Goal: Transaction & Acquisition: Purchase product/service

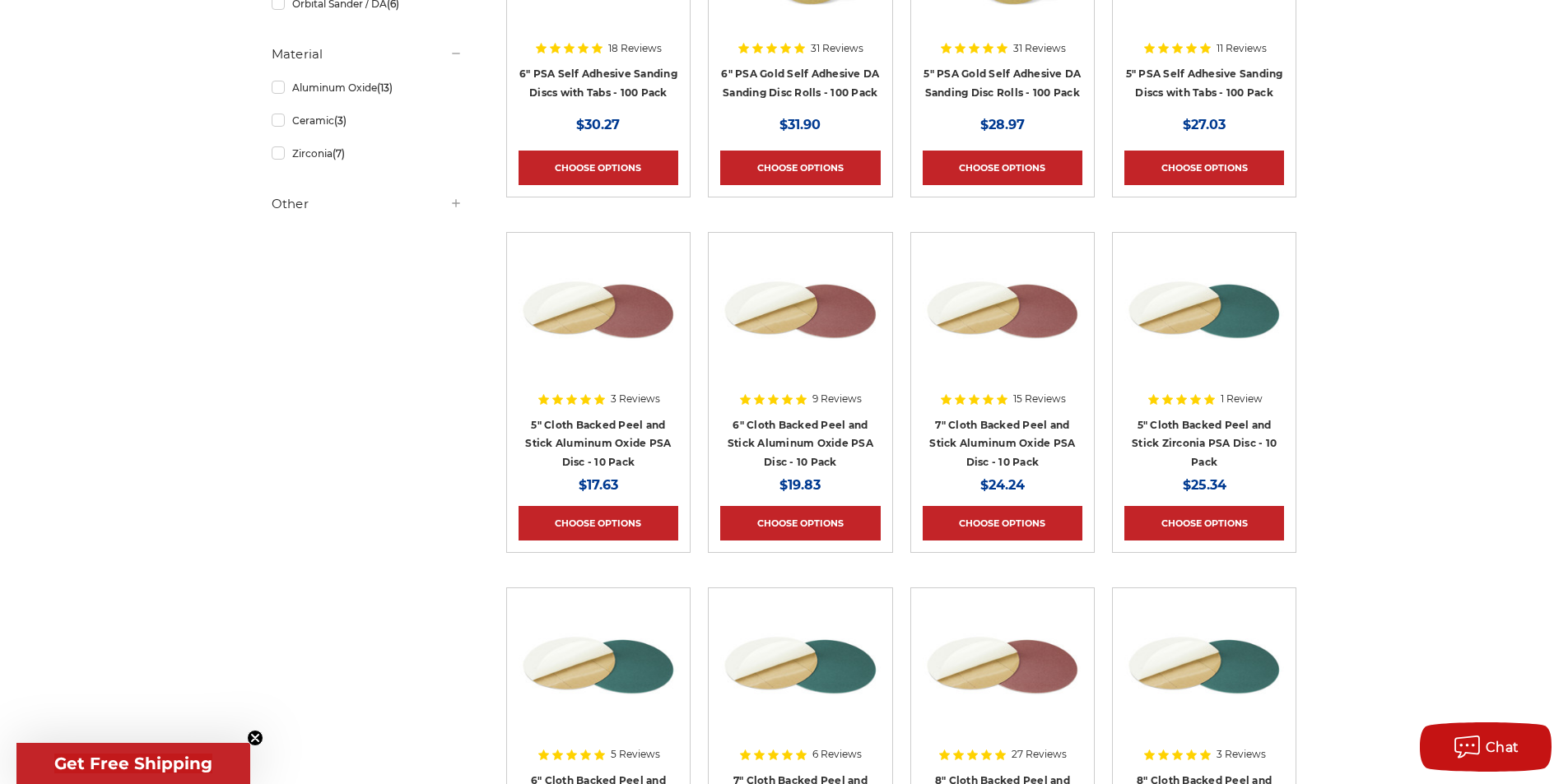
scroll to position [246, 0]
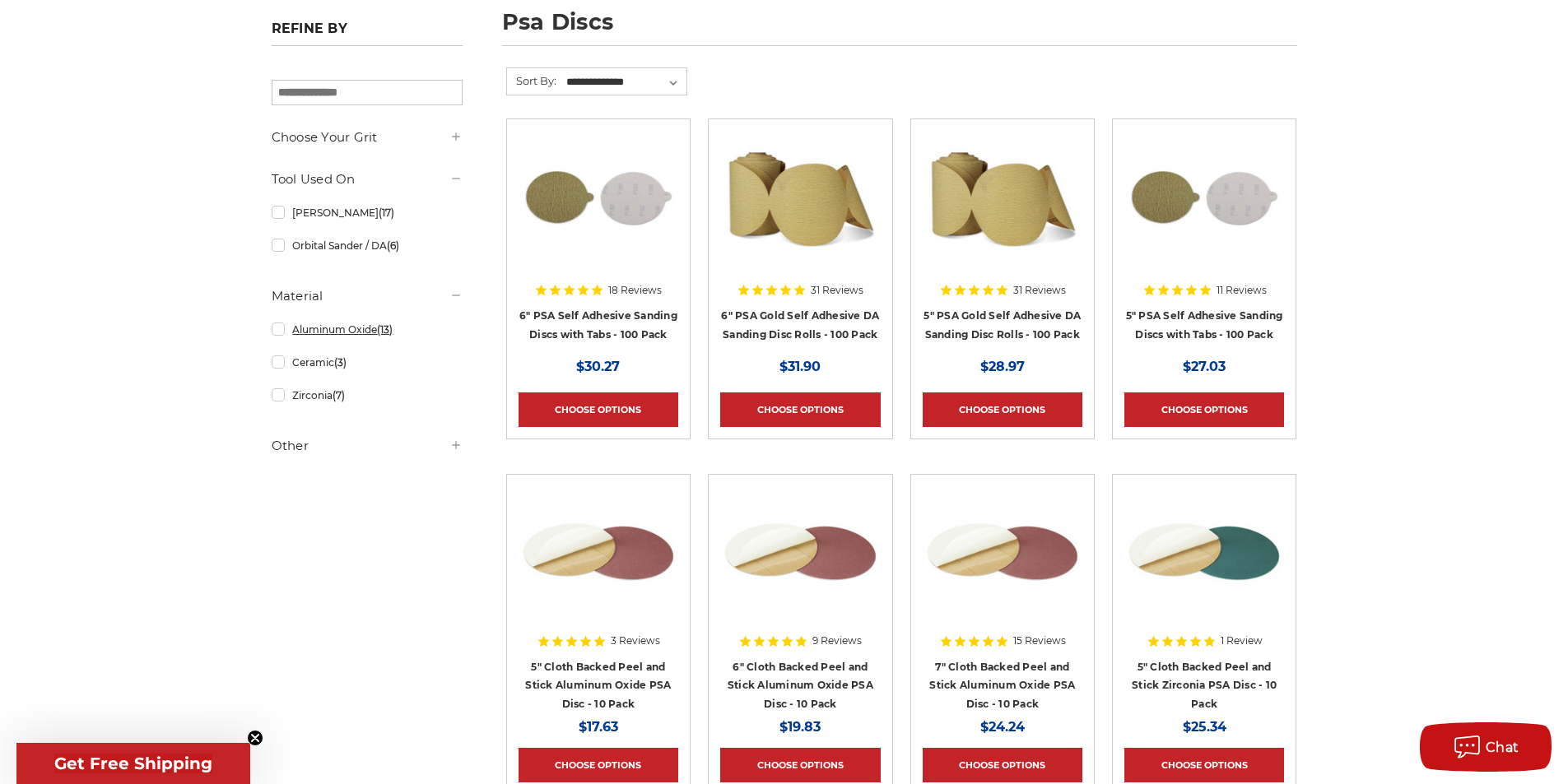
click at [370, 343] on link "Aluminum Oxide (13)" at bounding box center [368, 329] width 191 height 29
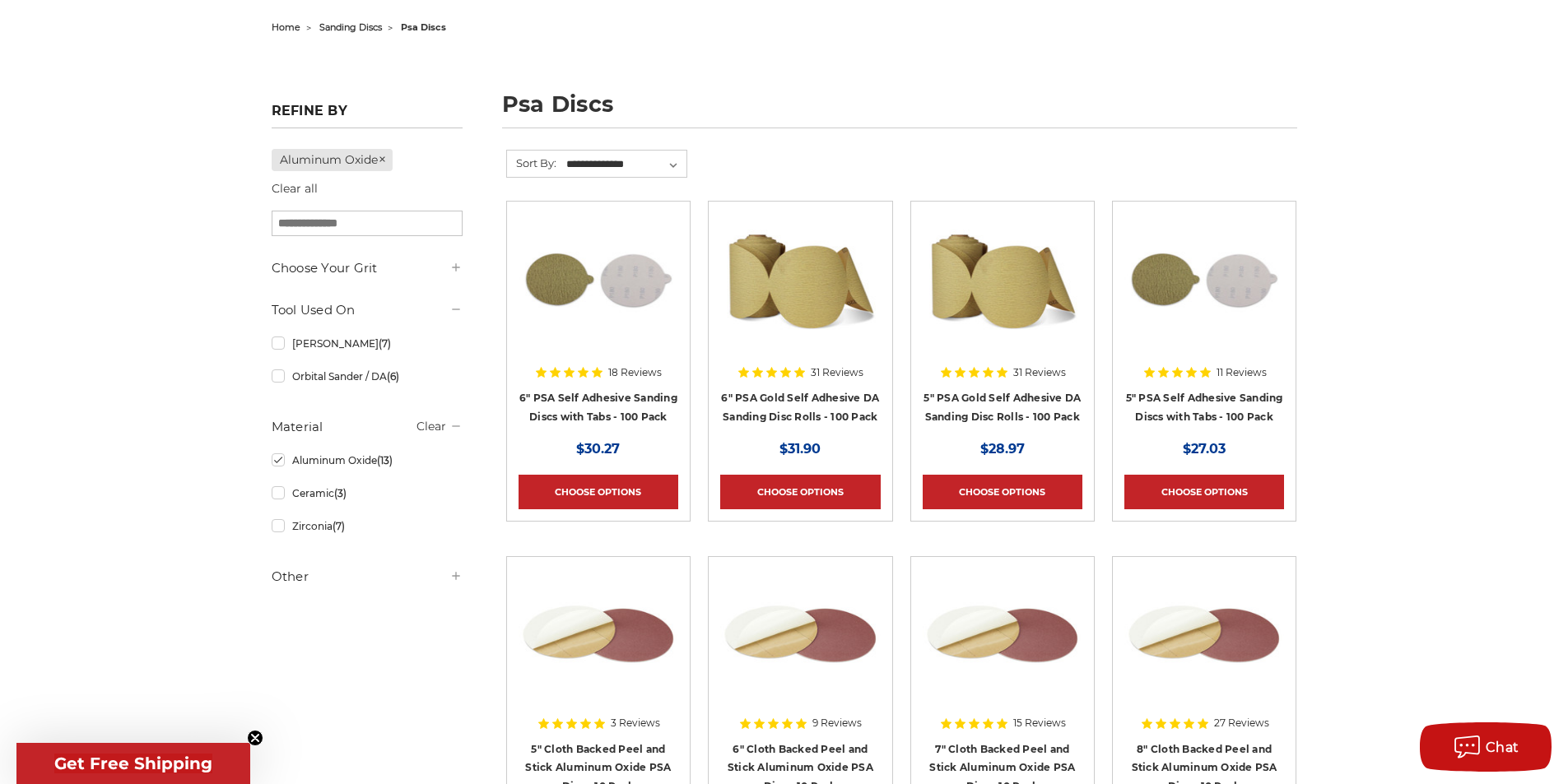
scroll to position [246, 0]
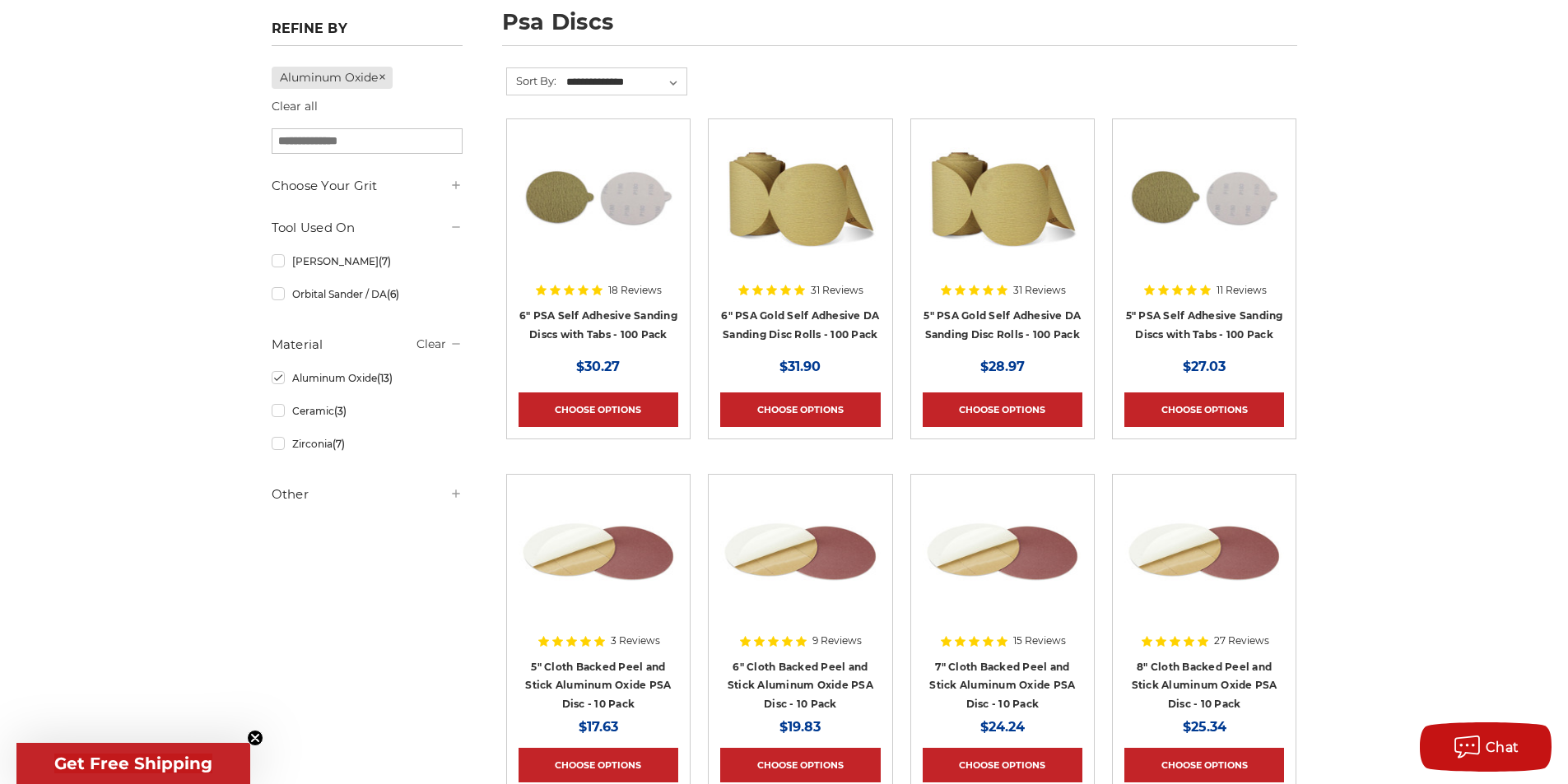
click at [455, 185] on icon at bounding box center [455, 185] width 13 height 13
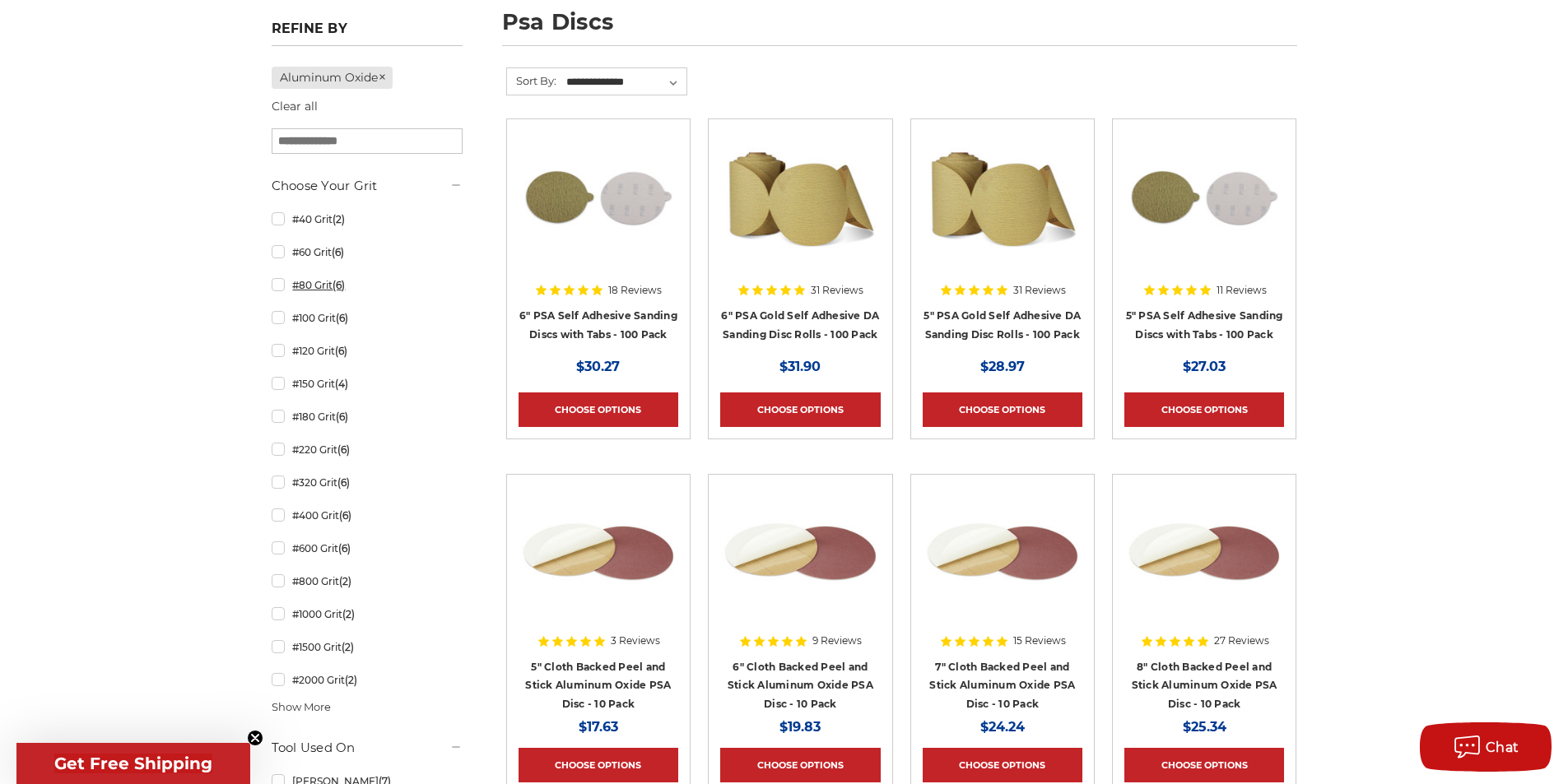
click at [319, 296] on link "#80 Grit (6)" at bounding box center [368, 285] width 191 height 29
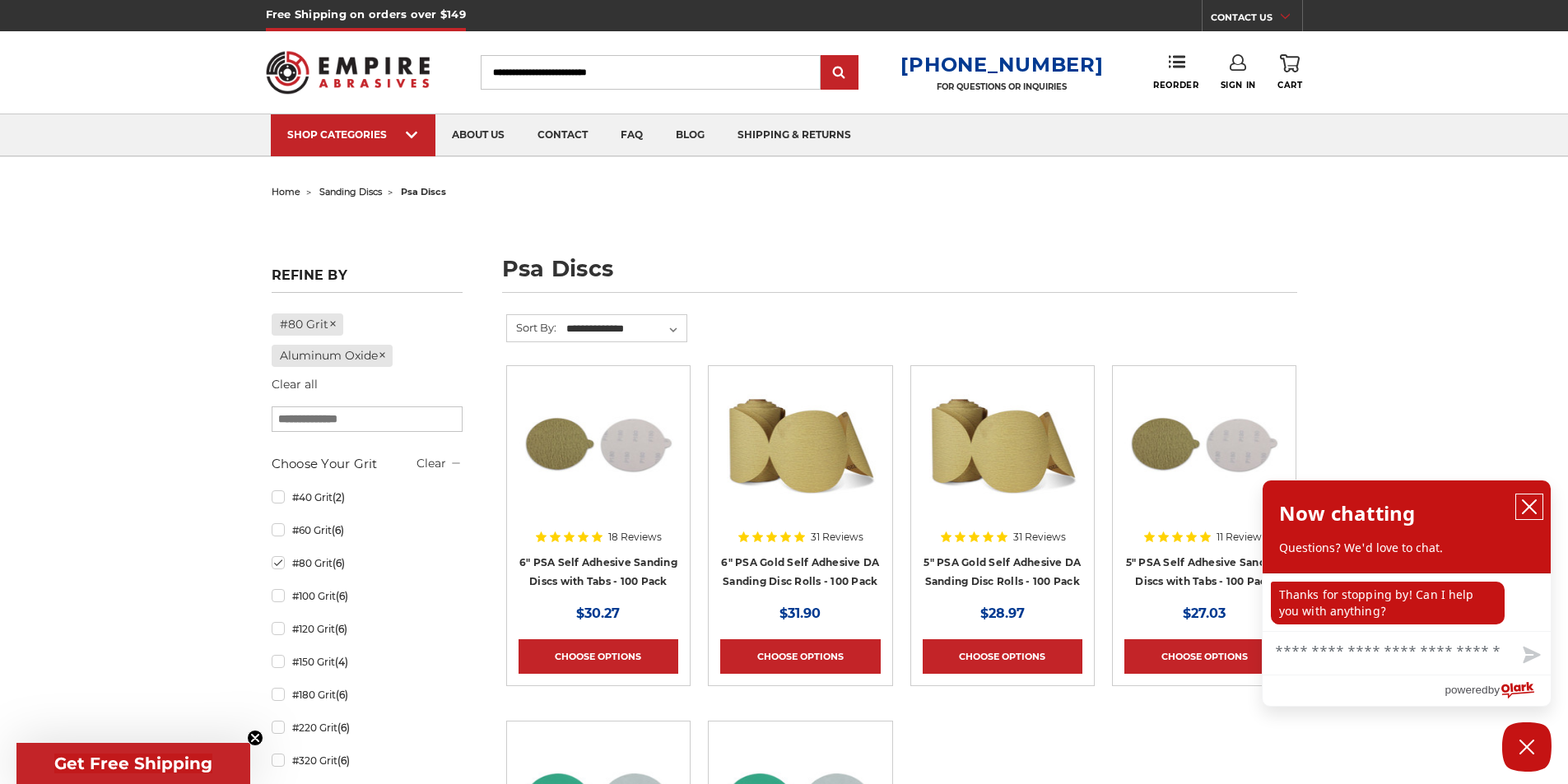
click at [1525, 500] on icon "close chatbox" at bounding box center [1529, 506] width 17 height 17
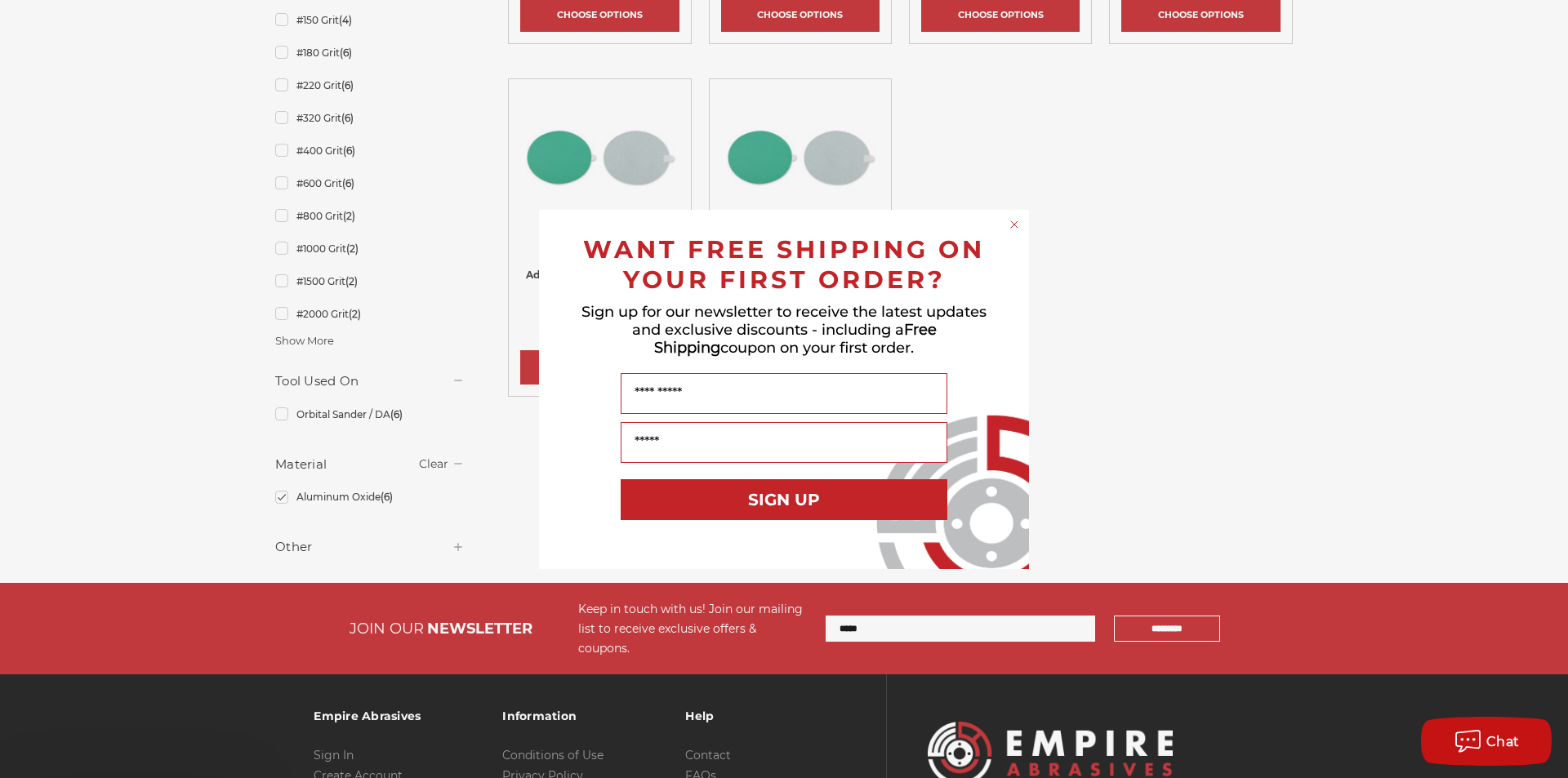
scroll to position [653, 0]
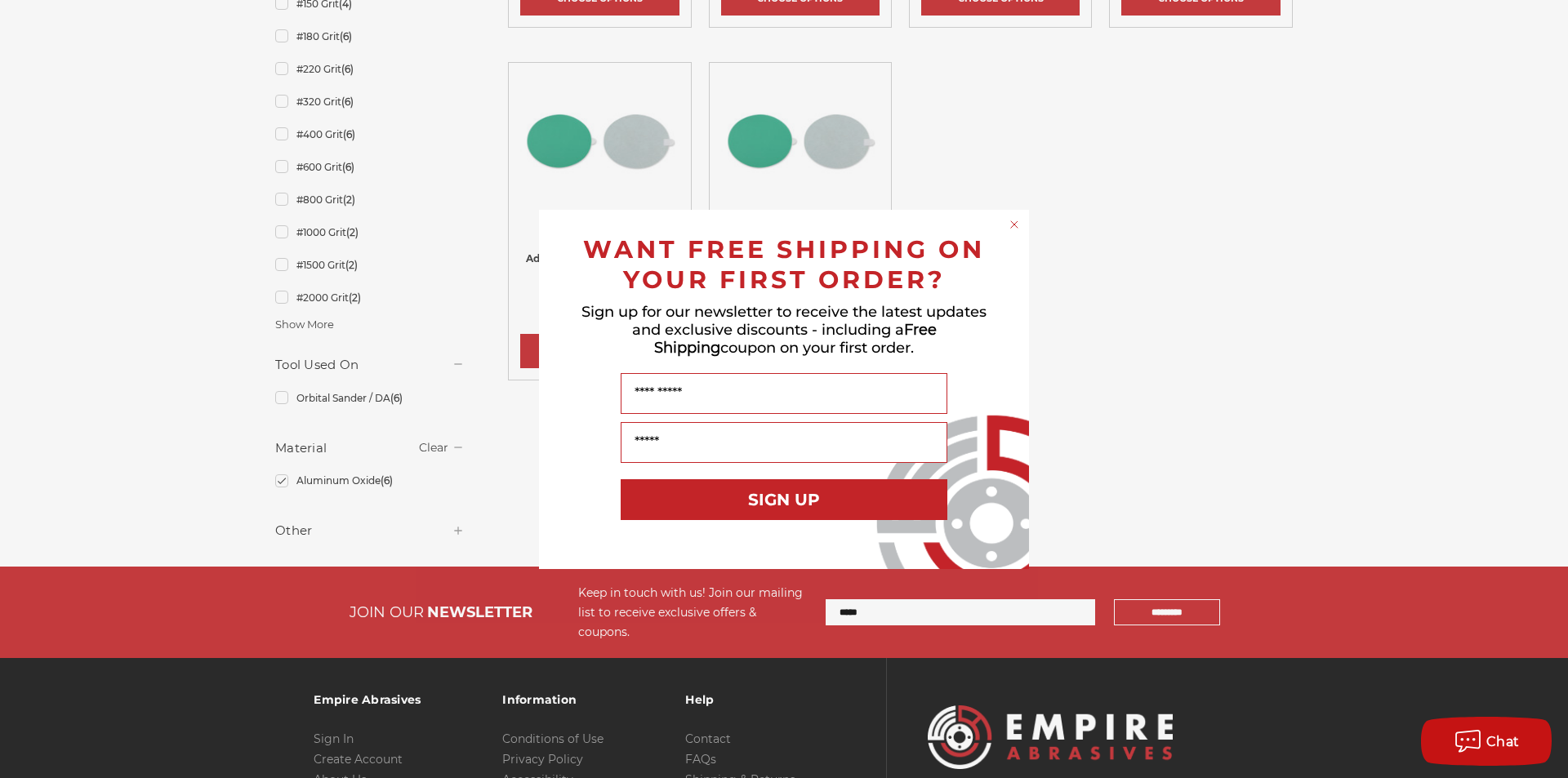
scroll to position [245, 0]
